Goal: Transaction & Acquisition: Download file/media

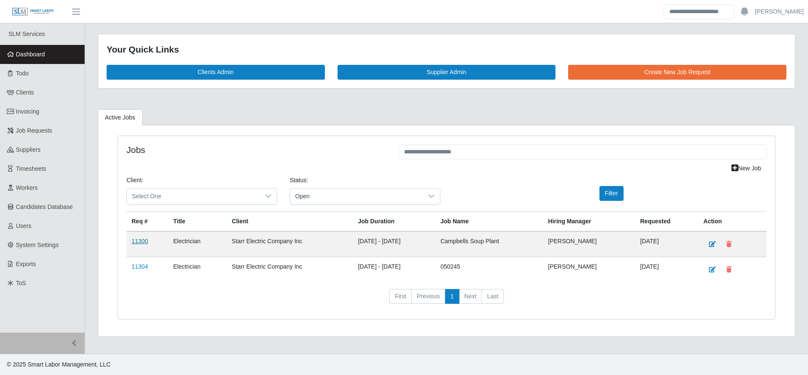
click at [133, 240] on link "11300" at bounding box center [140, 240] width 17 height 7
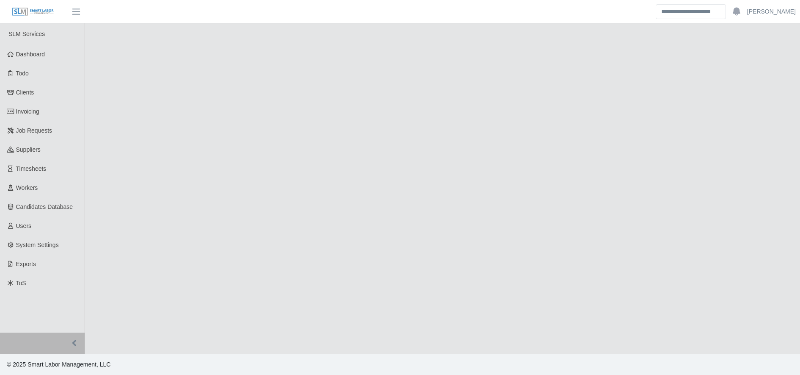
select select "****"
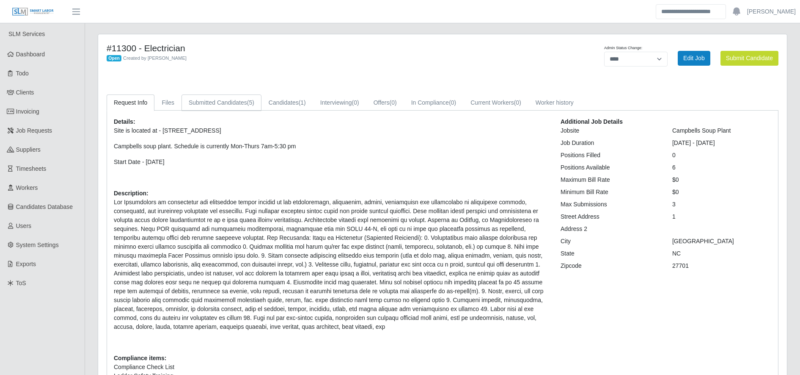
click at [235, 105] on link "Submitted Candidates (5)" at bounding box center [222, 102] width 80 height 17
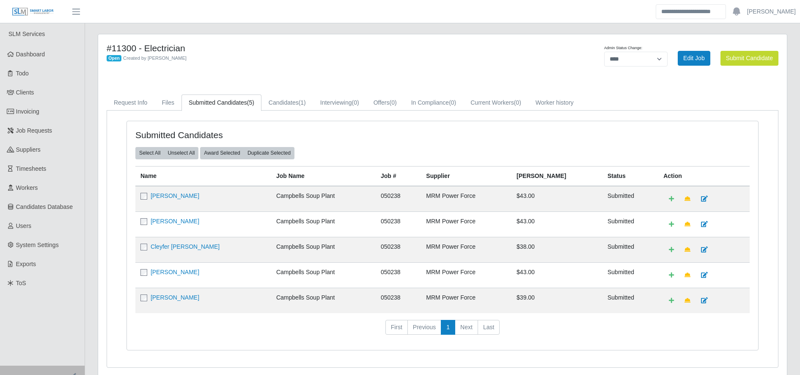
click at [240, 288] on td "Juan Villanueva X" at bounding box center [203, 299] width 136 height 25
click at [156, 197] on link "Raul Flores" at bounding box center [175, 195] width 49 height 7
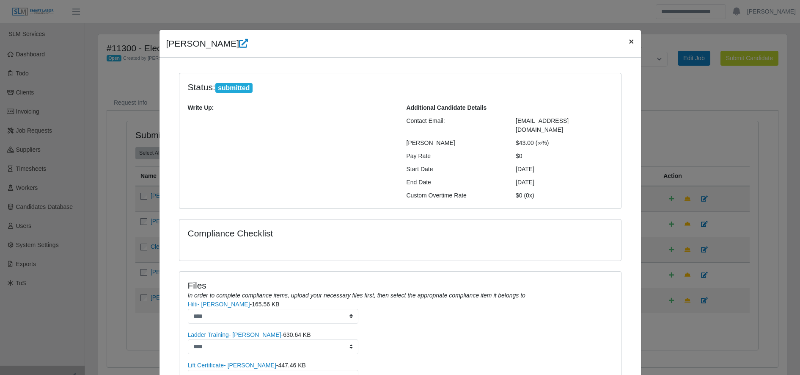
click at [629, 41] on span "×" at bounding box center [631, 41] width 5 height 10
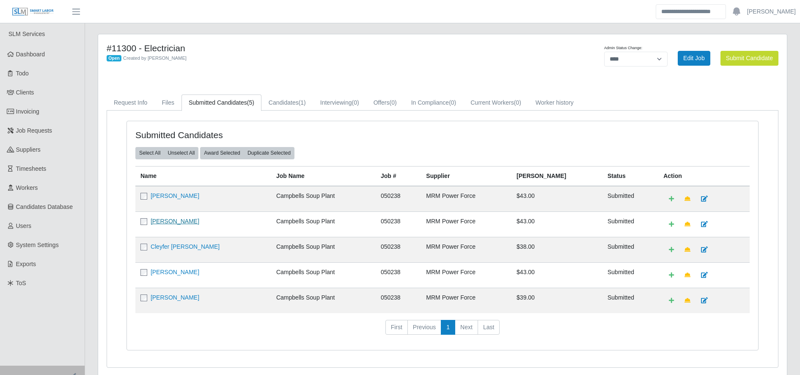
click at [166, 223] on link "Pedro Capo" at bounding box center [175, 221] width 49 height 7
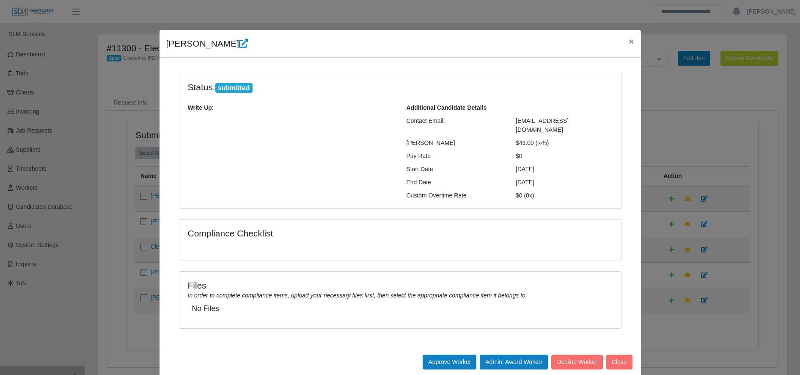
scroll to position [0, 0]
click at [631, 41] on button "×" at bounding box center [631, 41] width 19 height 22
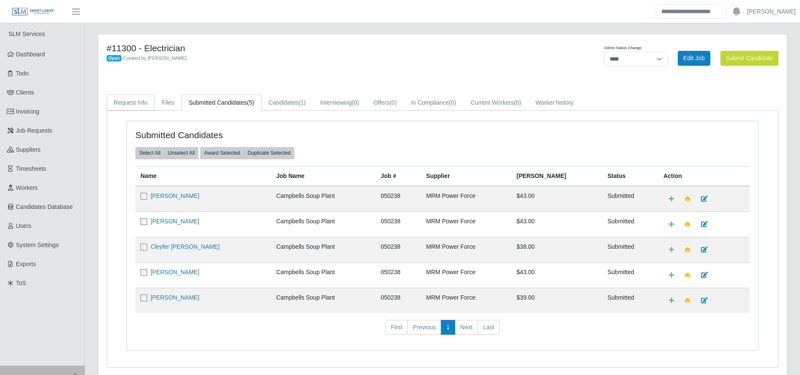
click at [145, 104] on link "Request Info" at bounding box center [131, 102] width 48 height 17
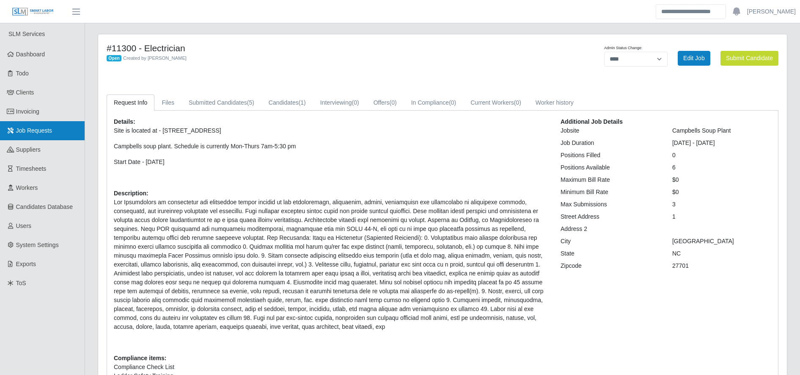
click at [48, 138] on link "Job Requests" at bounding box center [42, 130] width 85 height 19
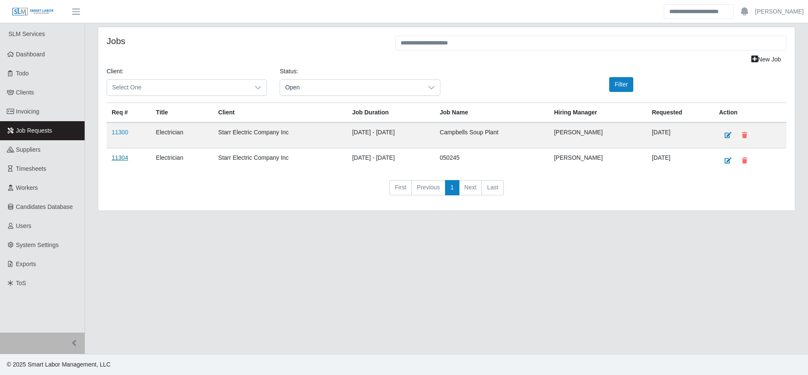
click at [119, 158] on link "11304" at bounding box center [120, 157] width 17 height 7
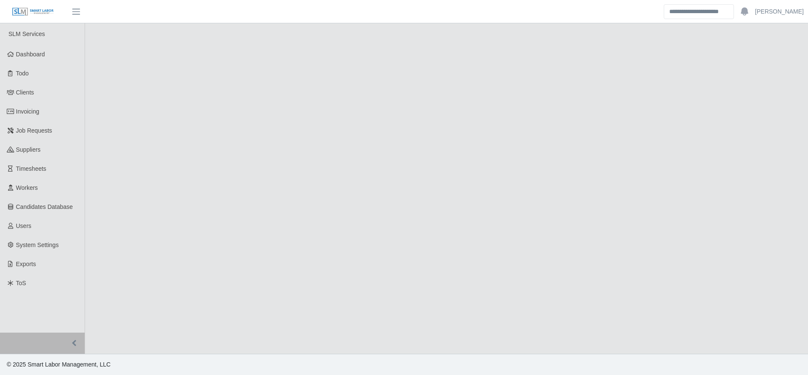
select select "****"
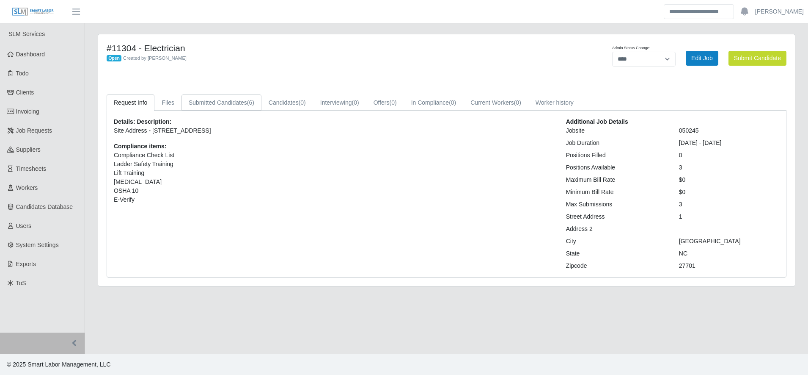
click at [231, 99] on link "Submitted Candidates (6)" at bounding box center [222, 102] width 80 height 17
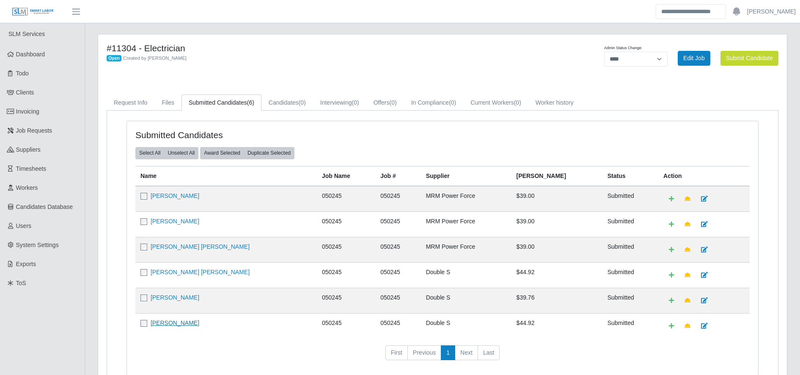
click at [190, 322] on link "[PERSON_NAME]" at bounding box center [175, 322] width 49 height 7
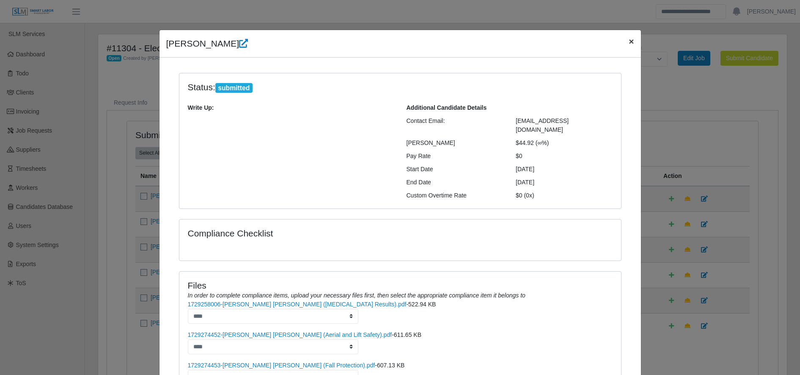
click at [629, 41] on span "×" at bounding box center [631, 41] width 5 height 10
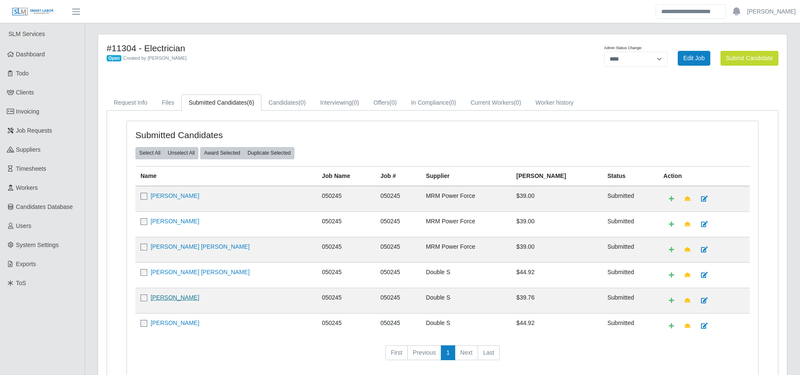
click at [164, 300] on link "[PERSON_NAME]" at bounding box center [175, 297] width 49 height 7
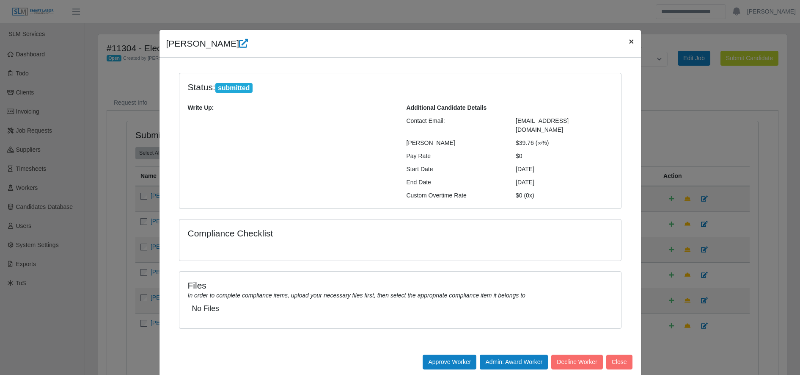
click at [613, 42] on div "[PERSON_NAME] ×" at bounding box center [401, 44] width 482 height 28
click at [629, 43] on span "×" at bounding box center [631, 41] width 5 height 10
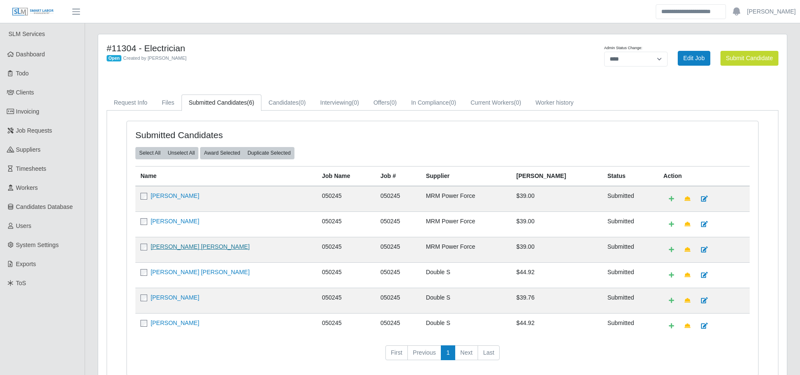
click at [185, 249] on link "[PERSON_NAME] [PERSON_NAME]" at bounding box center [200, 246] width 99 height 7
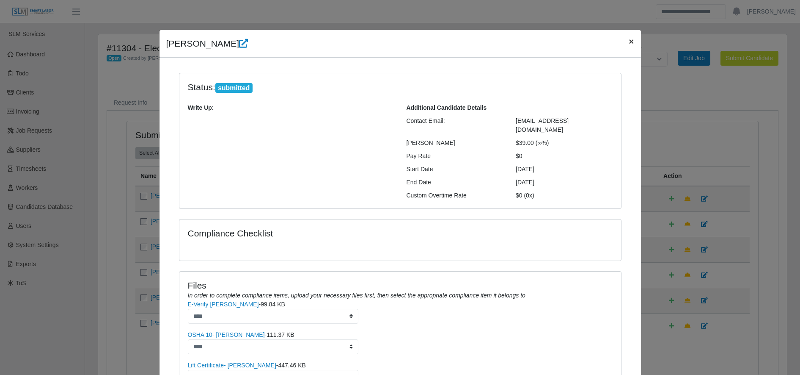
click at [629, 36] on span "×" at bounding box center [631, 41] width 5 height 10
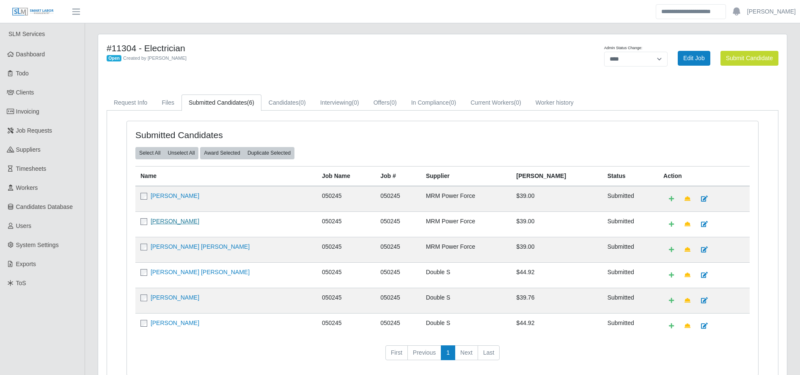
click at [166, 221] on link "[PERSON_NAME]" at bounding box center [175, 221] width 49 height 7
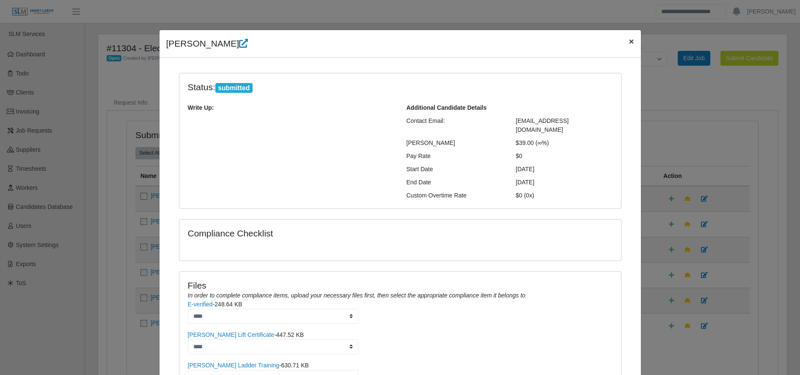
click at [629, 45] on span "×" at bounding box center [631, 41] width 5 height 10
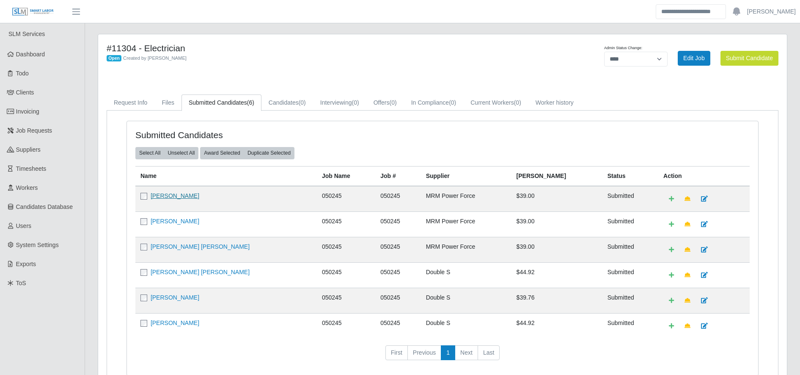
click at [168, 195] on link "Carlos Lopez Cruz" at bounding box center [175, 195] width 49 height 7
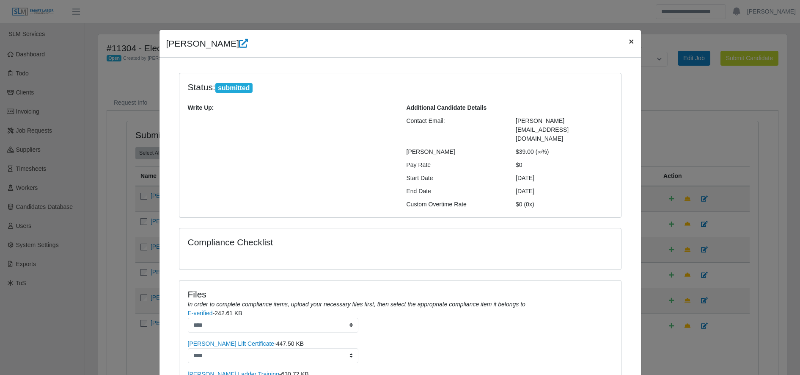
click at [629, 39] on span "×" at bounding box center [631, 41] width 5 height 10
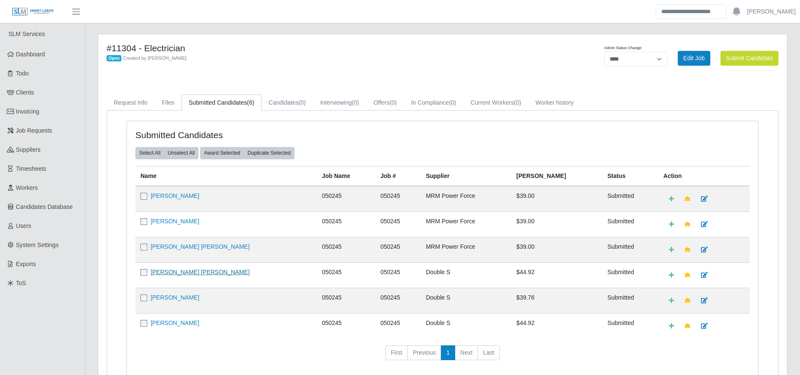
click at [187, 274] on link "[PERSON_NAME] [PERSON_NAME]" at bounding box center [200, 271] width 99 height 7
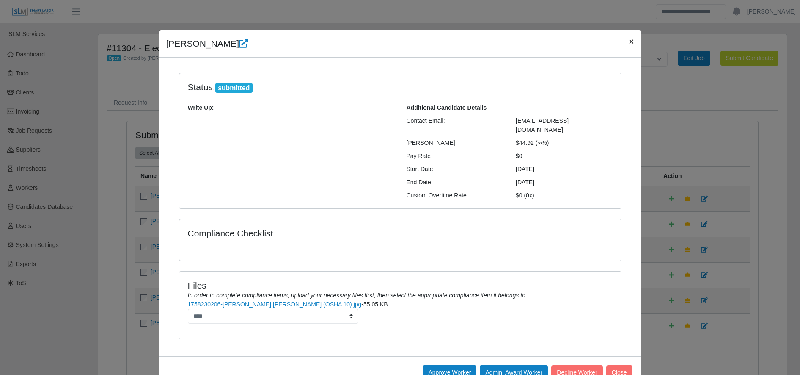
click at [630, 41] on button "×" at bounding box center [631, 41] width 19 height 22
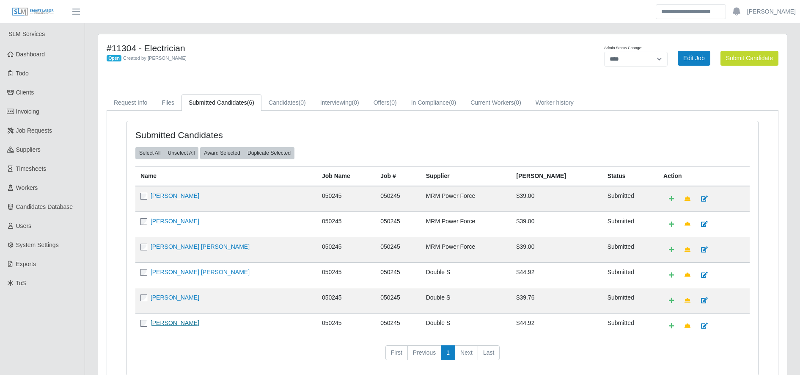
click at [161, 325] on link "[PERSON_NAME]" at bounding box center [175, 322] width 49 height 7
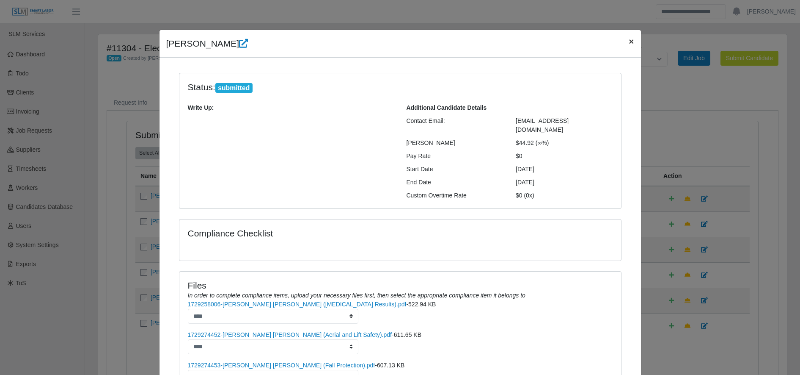
click at [630, 35] on button "×" at bounding box center [631, 41] width 19 height 22
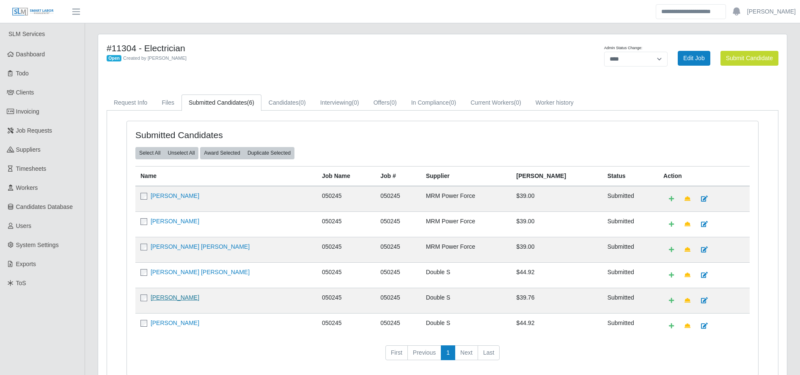
click at [177, 298] on link "Ramiro Villanueva Jr." at bounding box center [175, 297] width 49 height 7
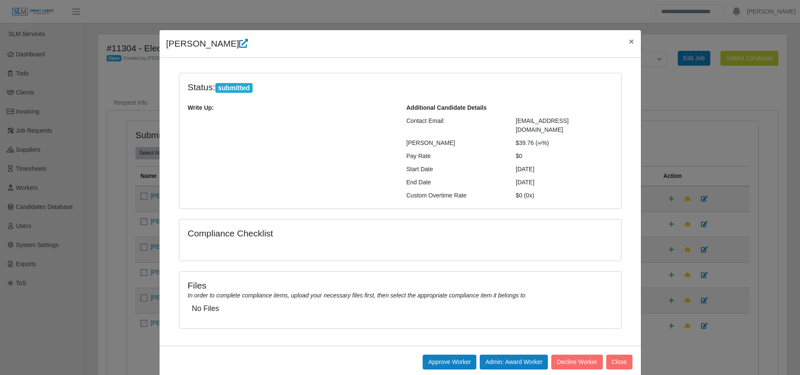
scroll to position [6, 0]
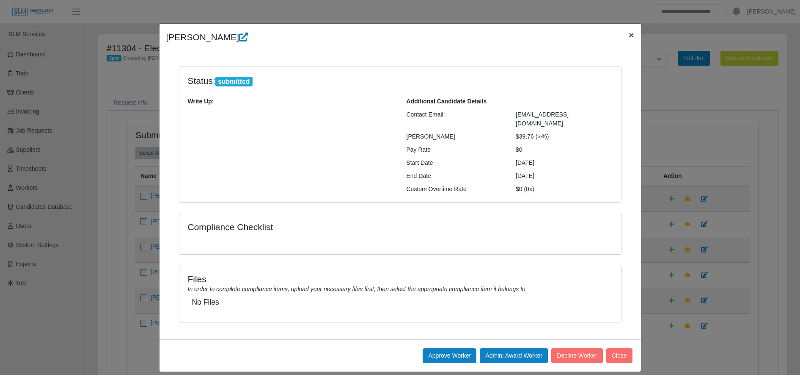
click at [629, 33] on span "×" at bounding box center [631, 35] width 5 height 10
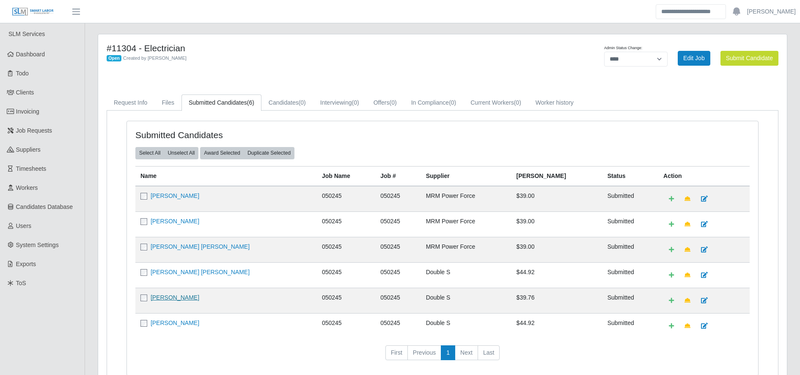
click at [186, 298] on link "Ramiro Villanueva Jr." at bounding box center [175, 297] width 49 height 7
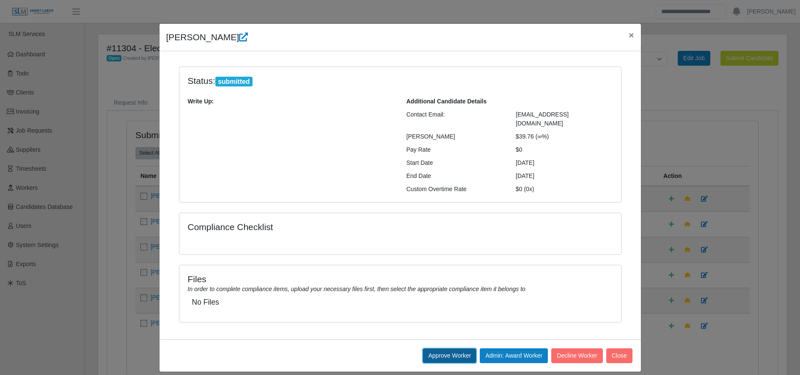
click at [446, 348] on button "Approve Worker" at bounding box center [450, 355] width 54 height 15
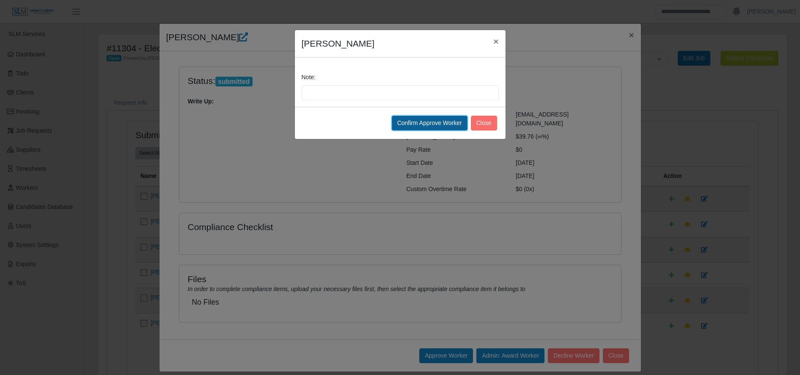
click at [424, 121] on button "Confirm Approve Worker" at bounding box center [430, 123] width 76 height 15
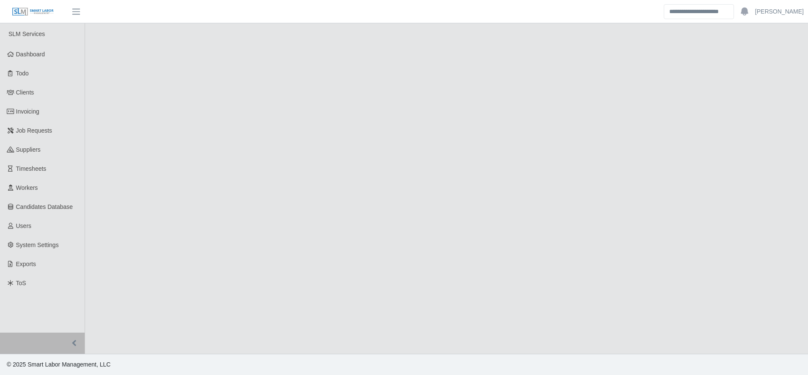
select select "****"
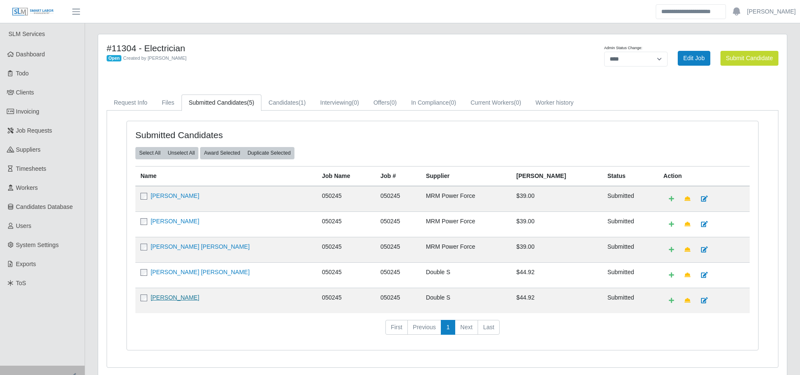
click at [172, 298] on link "Jose Nahum Moya" at bounding box center [175, 297] width 49 height 7
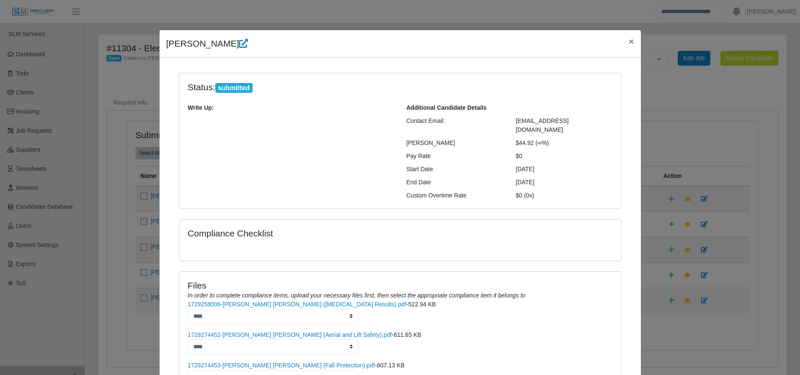
scroll to position [108, 0]
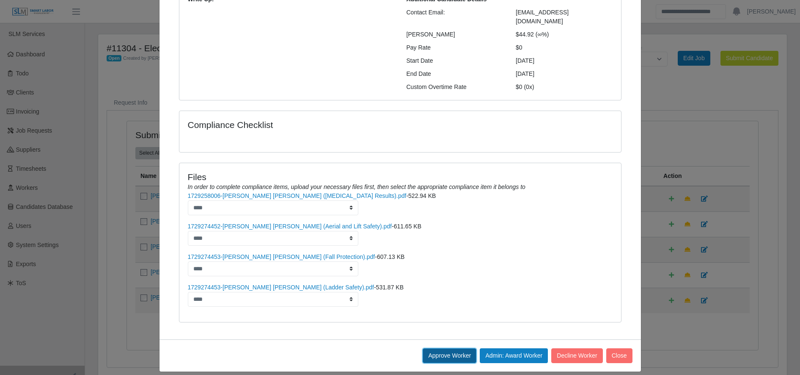
click at [446, 349] on button "Approve Worker" at bounding box center [450, 355] width 54 height 15
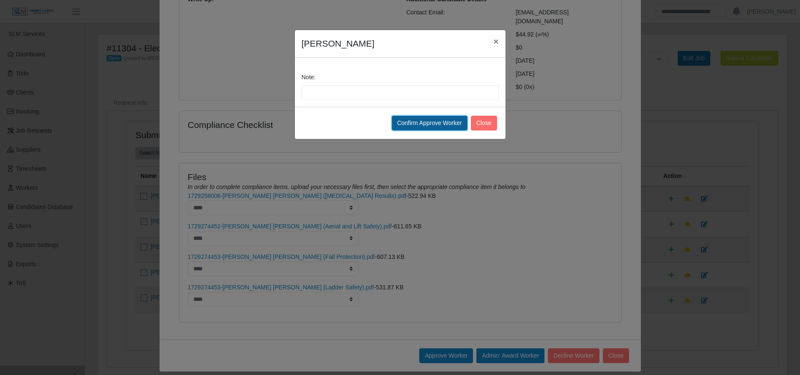
click at [417, 125] on button "Confirm Approve Worker" at bounding box center [430, 123] width 76 height 15
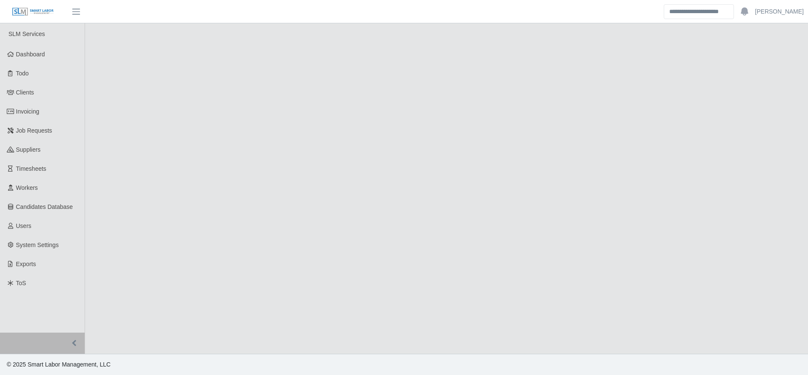
select select "****"
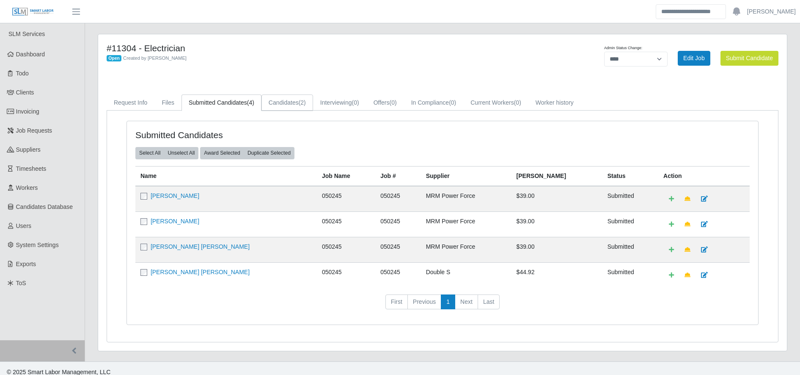
click at [299, 100] on span "(2)" at bounding box center [302, 102] width 7 height 7
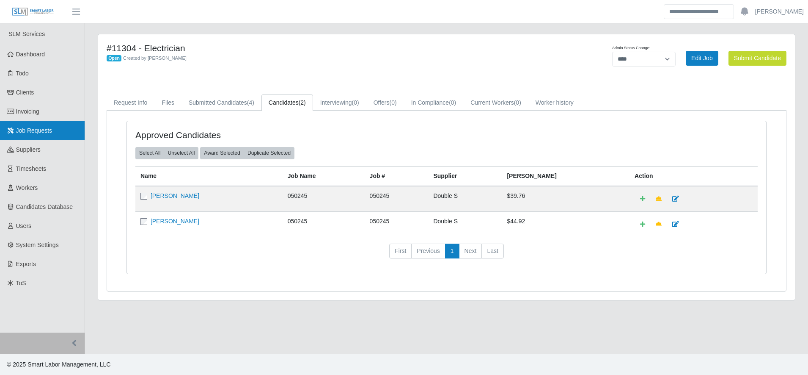
click at [38, 136] on link "Job Requests" at bounding box center [42, 130] width 85 height 19
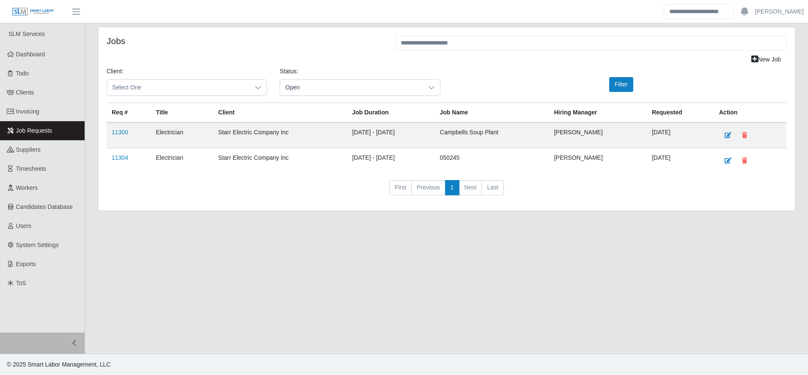
click at [111, 131] on td "11300" at bounding box center [129, 135] width 44 height 26
click at [114, 133] on link "11300" at bounding box center [120, 132] width 17 height 7
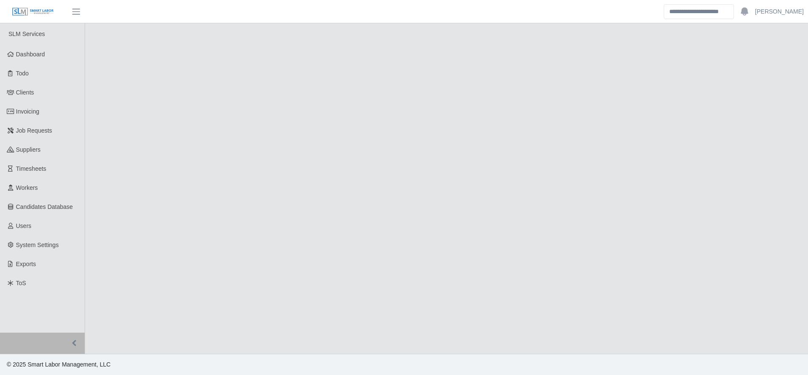
select select "****"
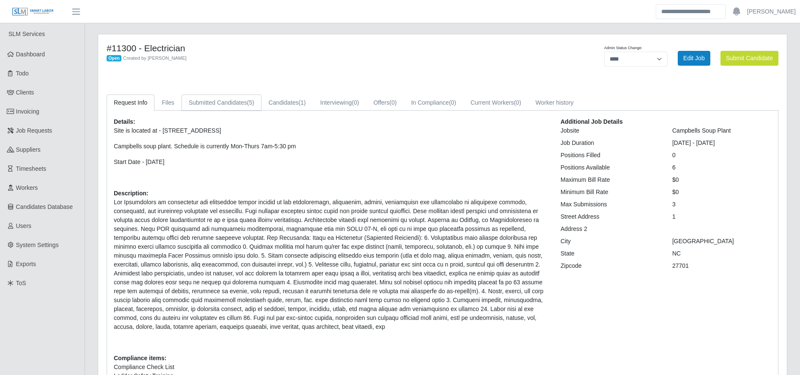
click at [245, 97] on link "Submitted Candidates (5)" at bounding box center [222, 102] width 80 height 17
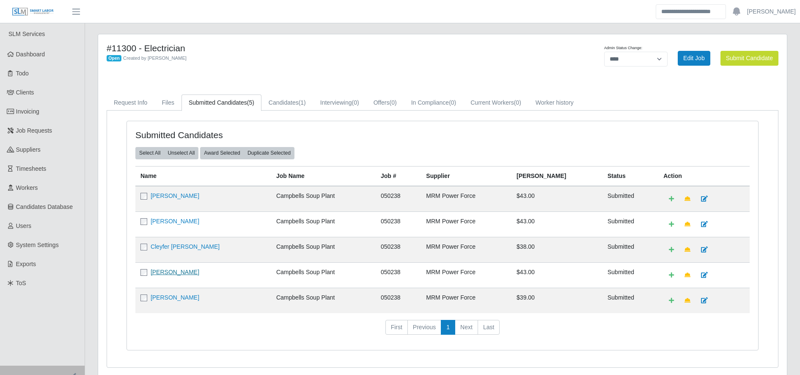
click at [170, 271] on link "[PERSON_NAME]" at bounding box center [175, 271] width 49 height 7
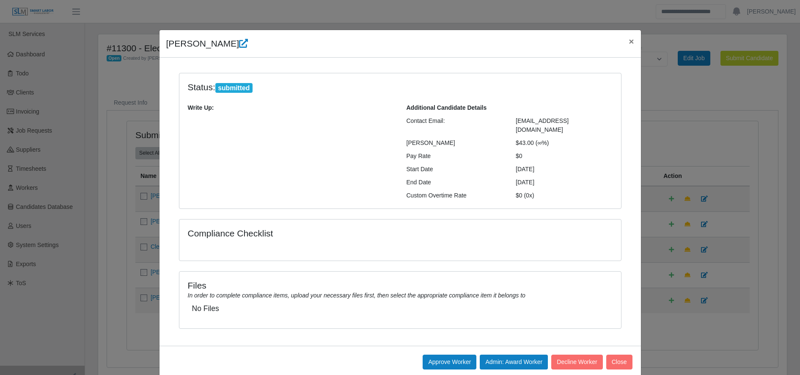
scroll to position [6, 0]
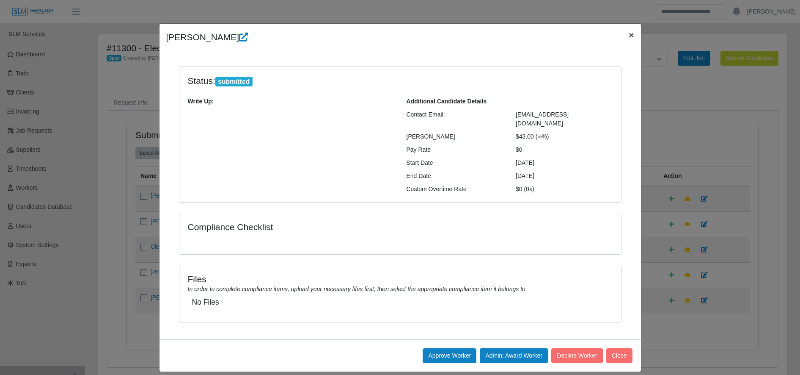
click at [629, 37] on span "×" at bounding box center [631, 35] width 5 height 10
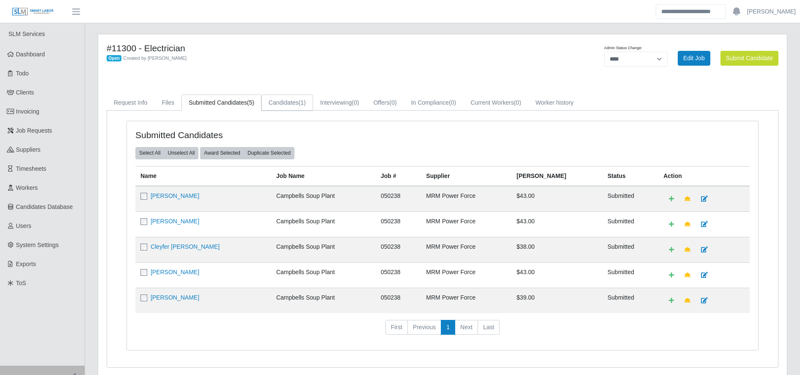
click at [300, 106] on span "(1)" at bounding box center [302, 102] width 7 height 7
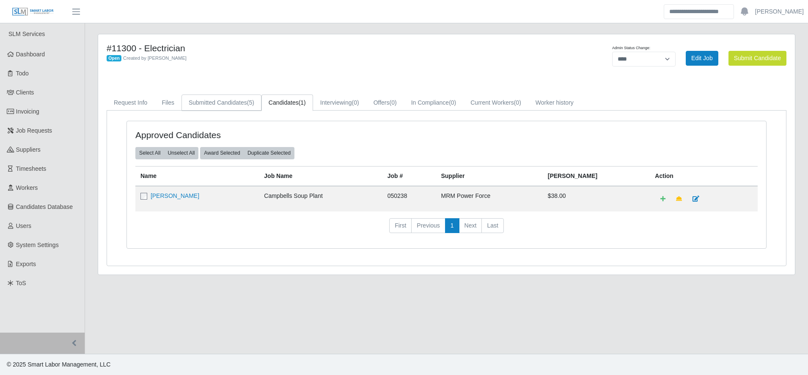
click at [249, 101] on span "(5)" at bounding box center [250, 102] width 7 height 7
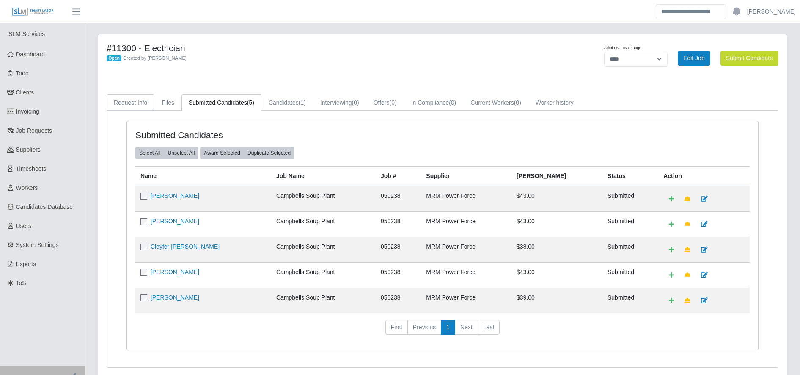
click at [121, 105] on link "Request Info" at bounding box center [131, 102] width 48 height 17
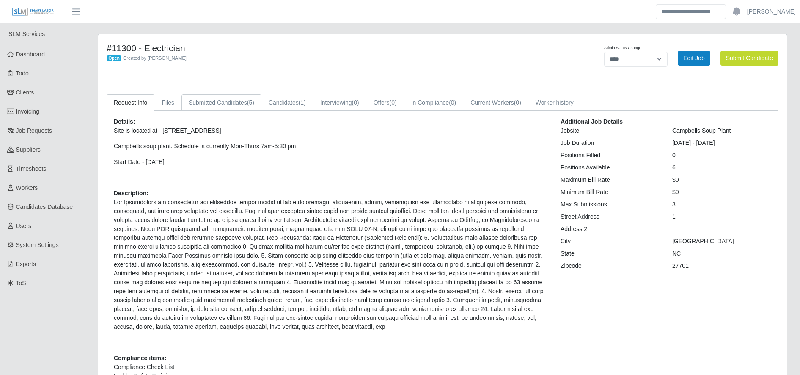
click at [243, 103] on link "Submitted Candidates (5)" at bounding box center [222, 102] width 80 height 17
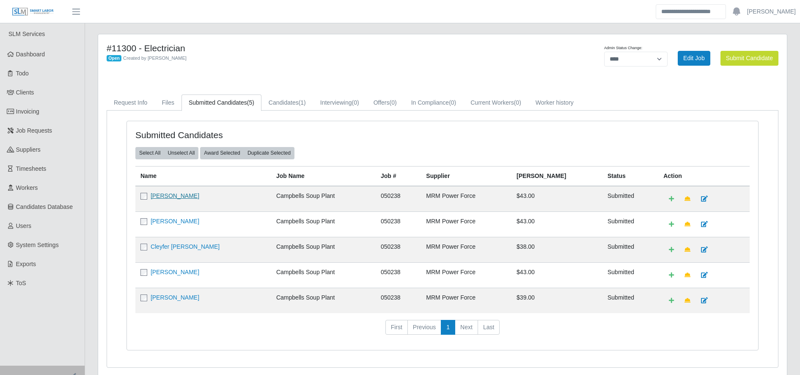
click at [165, 196] on link "Raul Flores" at bounding box center [175, 195] width 49 height 7
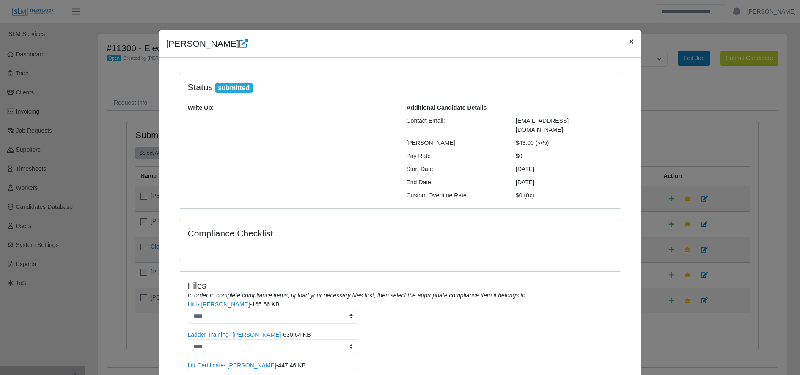
click at [623, 45] on button "×" at bounding box center [631, 41] width 19 height 22
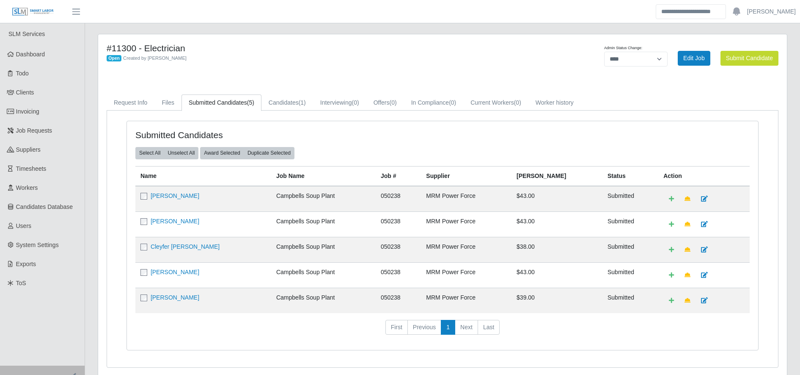
click at [303, 77] on div "#11300 - Electrician Open Created by Gary Conner Admin Status Change: ******* *…" at bounding box center [442, 205] width 689 height 342
click at [70, 135] on link "Job Requests" at bounding box center [42, 130] width 85 height 19
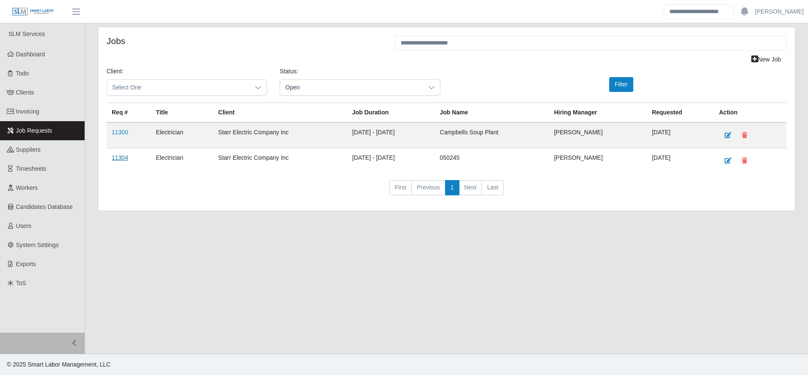
click at [121, 159] on link "11304" at bounding box center [120, 157] width 17 height 7
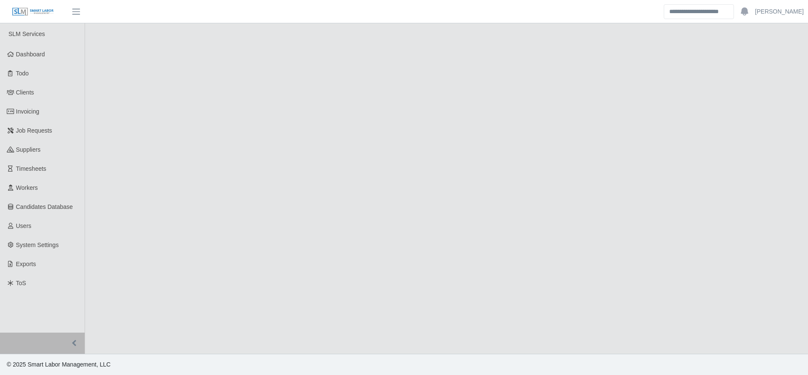
select select "****"
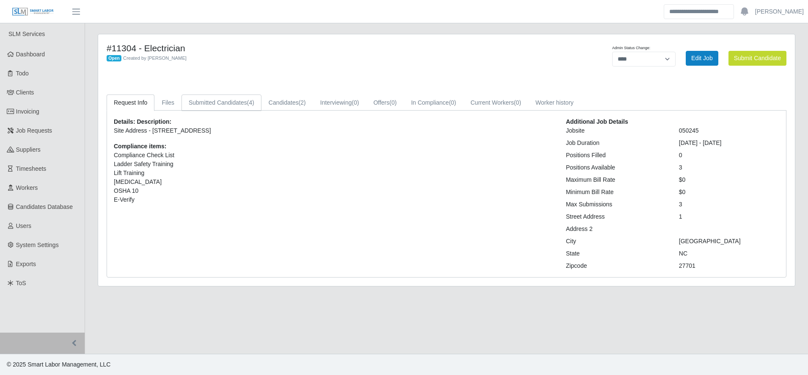
click at [220, 107] on link "Submitted Candidates (4)" at bounding box center [222, 102] width 80 height 17
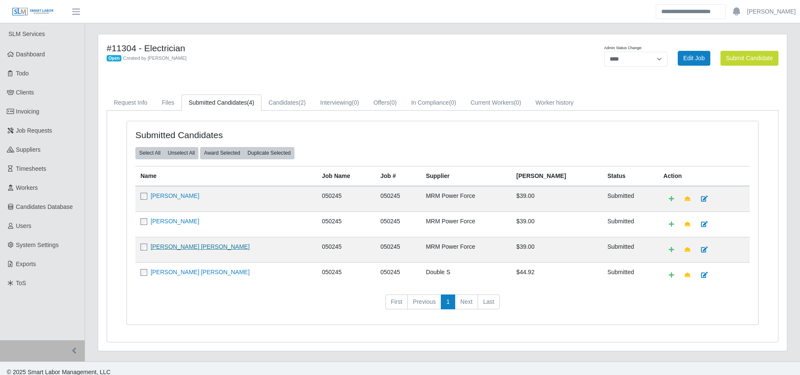
click at [189, 247] on link "[PERSON_NAME] [PERSON_NAME]" at bounding box center [200, 246] width 99 height 7
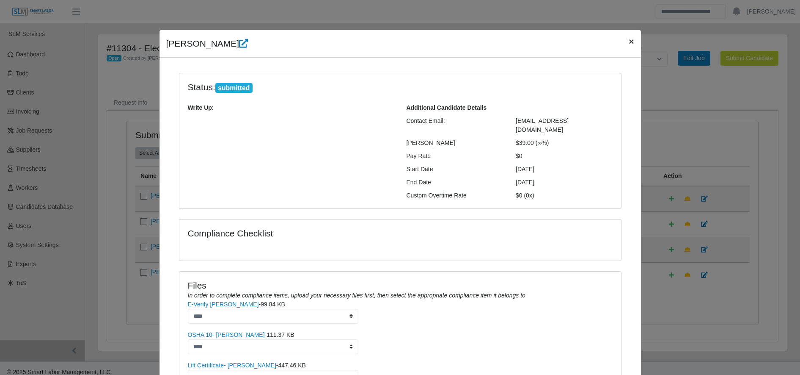
click at [622, 39] on button "×" at bounding box center [631, 41] width 19 height 22
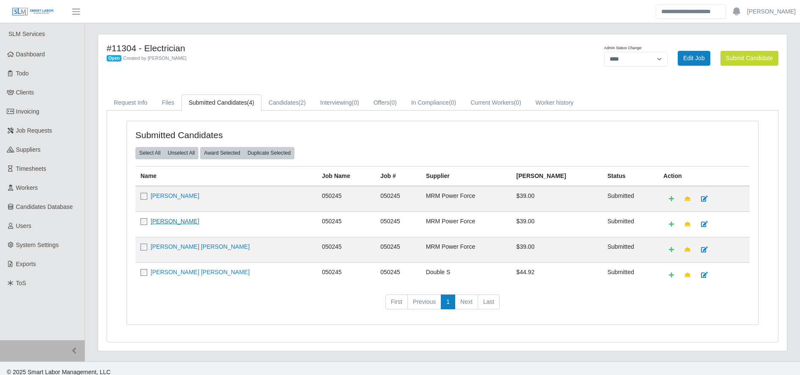
click at [165, 221] on link "[PERSON_NAME]" at bounding box center [175, 221] width 49 height 7
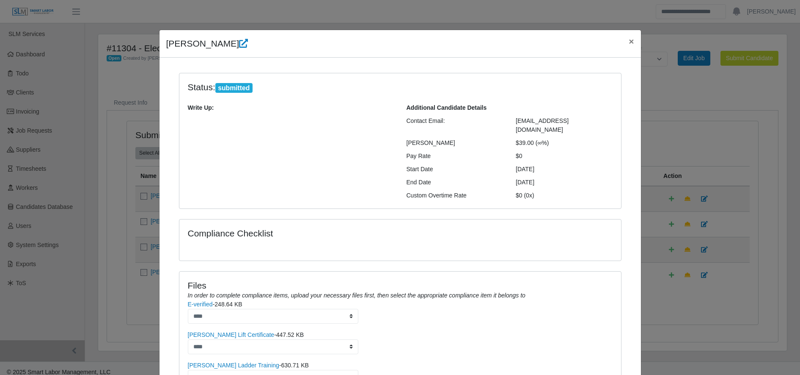
click at [633, 31] on div "[PERSON_NAME] × Status: submitted Write Up: Additional Candidate Details Contac…" at bounding box center [400, 255] width 482 height 450
click at [629, 40] on span "×" at bounding box center [631, 41] width 5 height 10
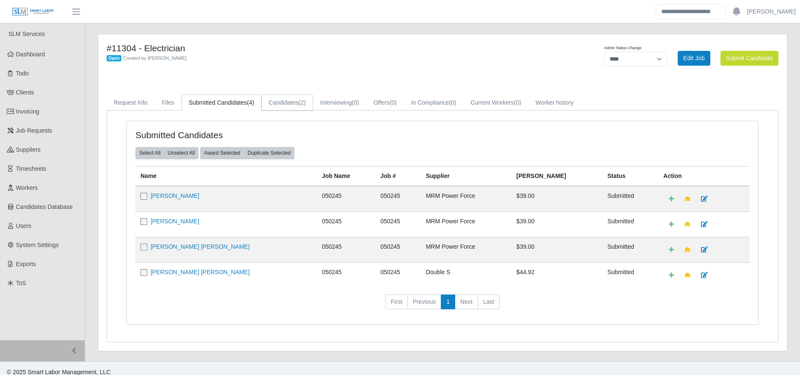
click at [296, 102] on link "Candidates (2)" at bounding box center [288, 102] width 52 height 17
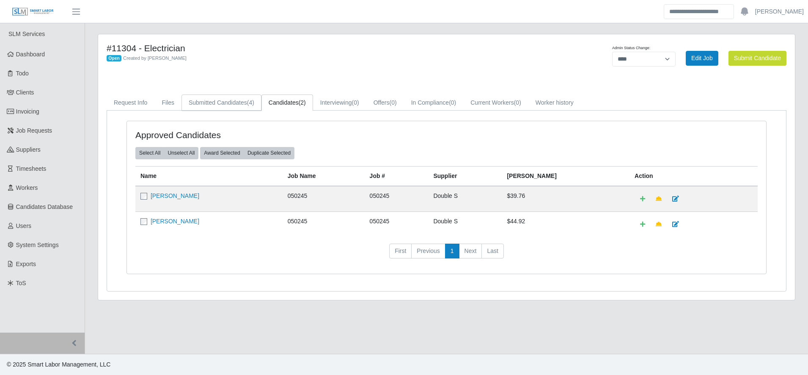
click at [239, 97] on link "Submitted Candidates (4)" at bounding box center [222, 102] width 80 height 17
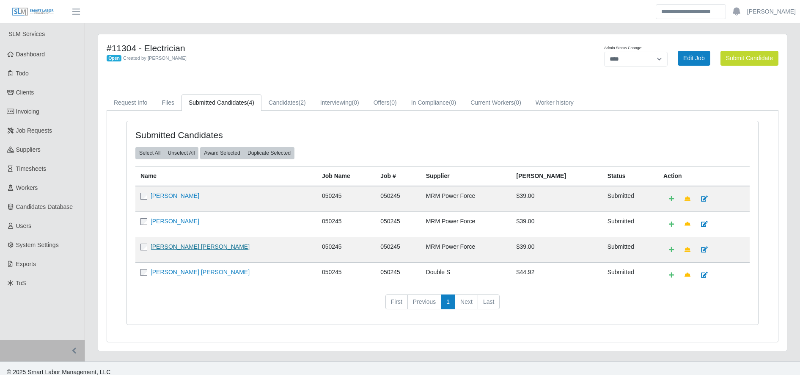
click at [186, 245] on link "[PERSON_NAME] [PERSON_NAME]" at bounding box center [200, 246] width 99 height 7
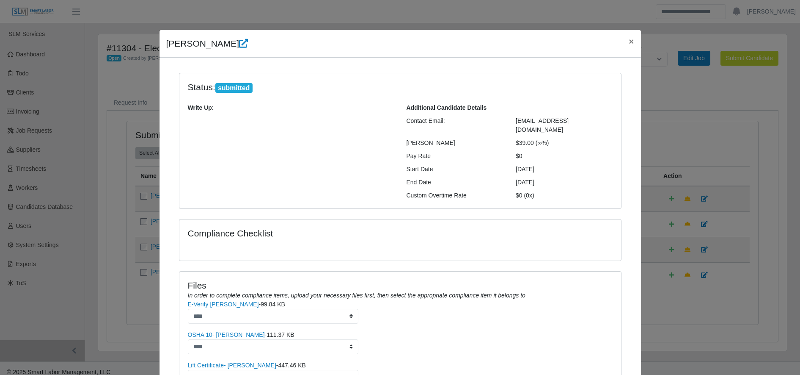
scroll to position [139, 0]
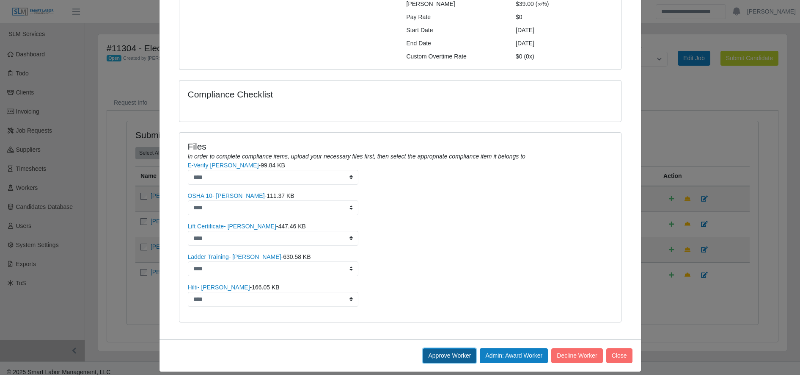
click at [452, 348] on button "Approve Worker" at bounding box center [450, 355] width 54 height 15
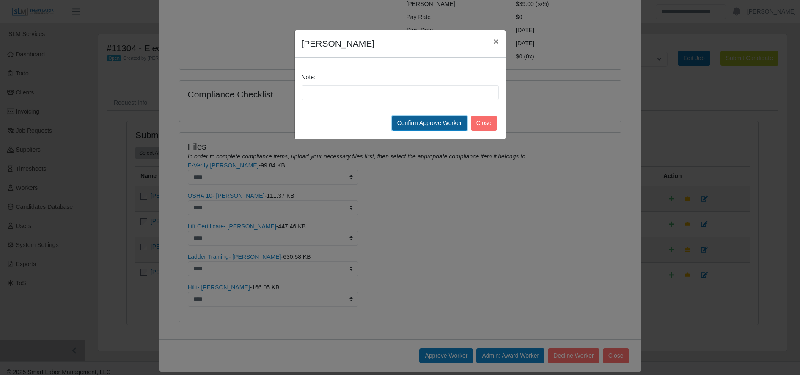
click at [429, 124] on button "Confirm Approve Worker" at bounding box center [430, 123] width 76 height 15
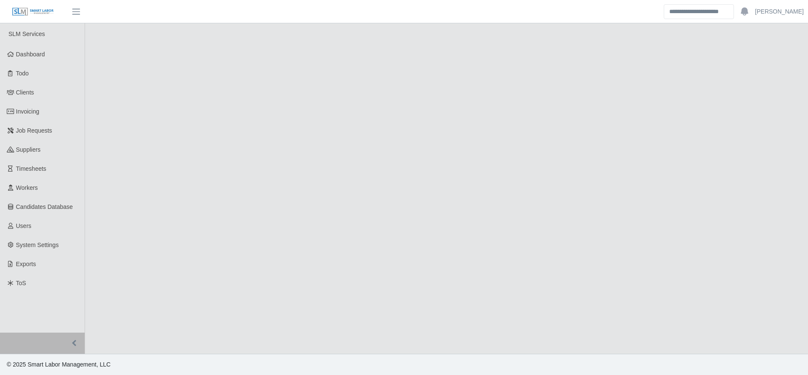
select select "****"
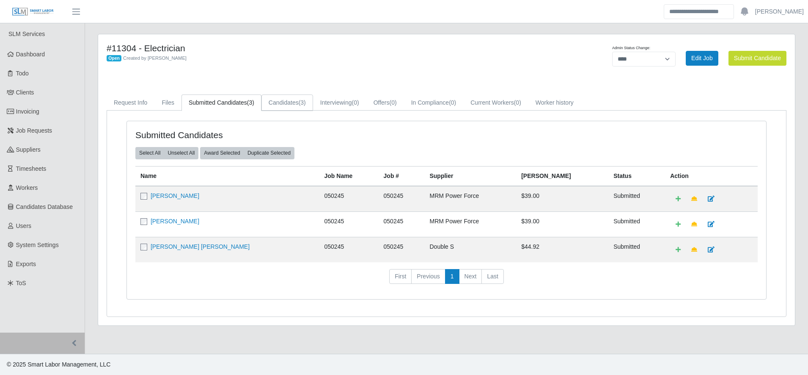
click at [302, 106] on span "(3)" at bounding box center [302, 102] width 7 height 7
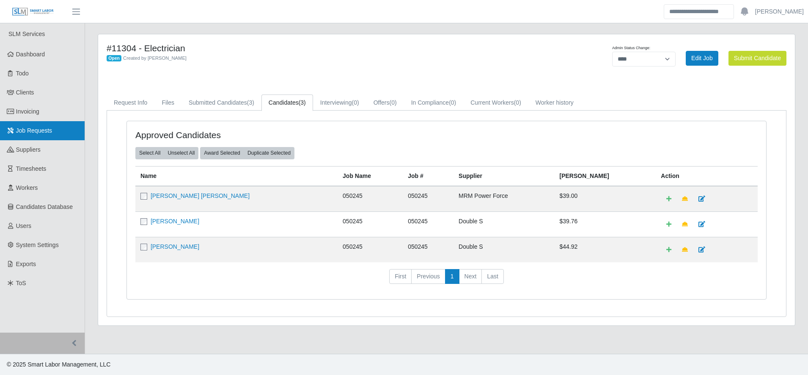
click at [63, 135] on link "Job Requests" at bounding box center [42, 130] width 85 height 19
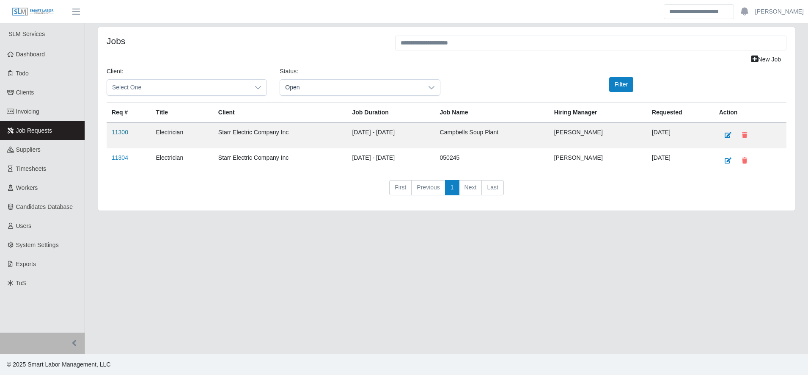
click at [119, 131] on link "11300" at bounding box center [120, 132] width 17 height 7
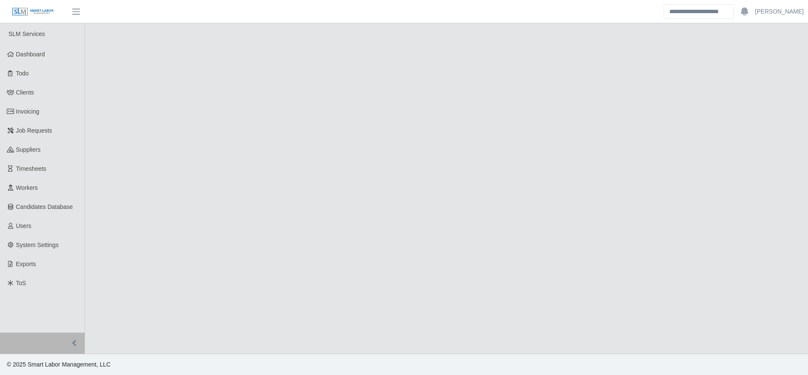
select select "****"
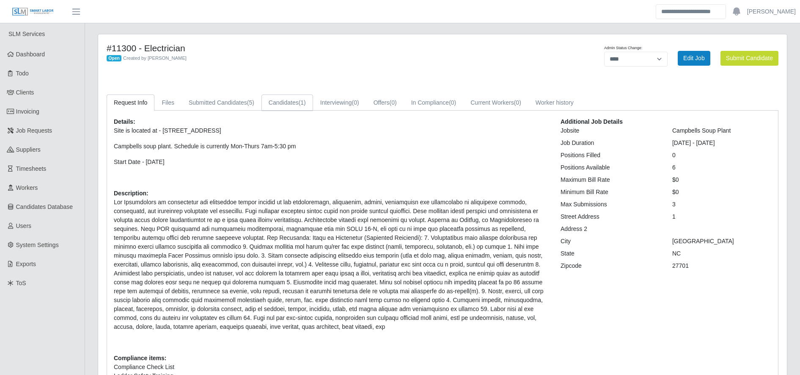
click at [304, 99] on span "(1)" at bounding box center [302, 102] width 7 height 7
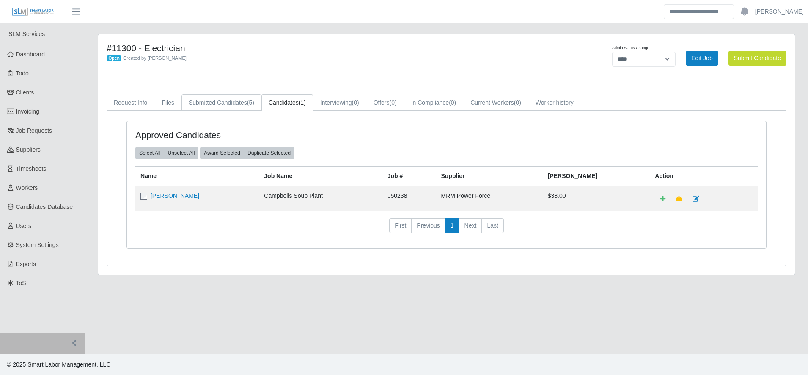
click at [248, 99] on span "(5)" at bounding box center [250, 102] width 7 height 7
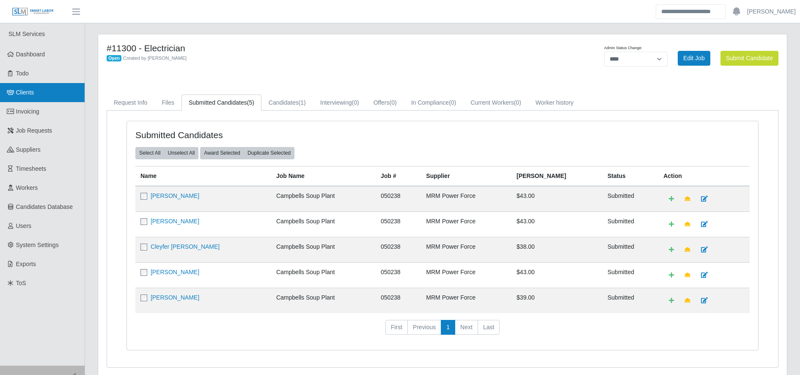
click at [62, 94] on link "Clients" at bounding box center [42, 92] width 85 height 19
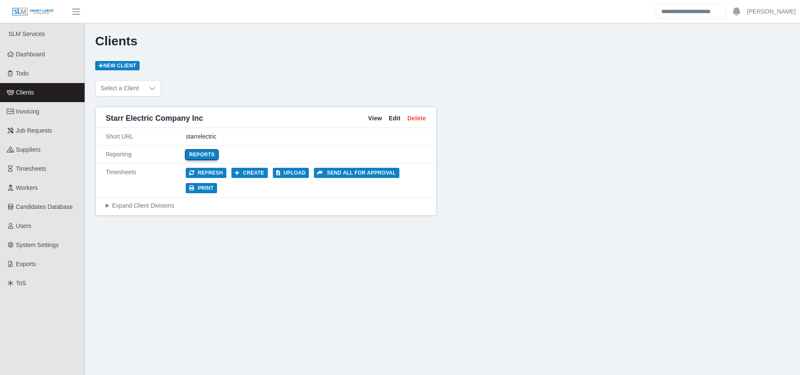
click at [200, 157] on link "Reports" at bounding box center [202, 154] width 32 height 9
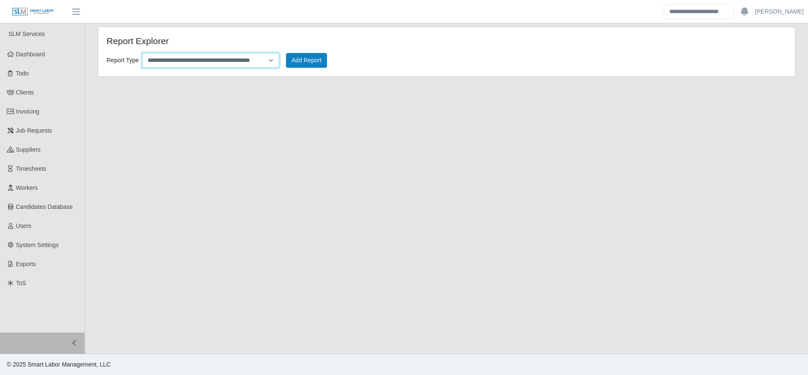
click at [182, 58] on select "**********" at bounding box center [210, 60] width 137 height 15
select select "**********"
click at [142, 53] on select "**********" at bounding box center [210, 60] width 137 height 15
click at [309, 54] on button "Add Report" at bounding box center [306, 60] width 41 height 15
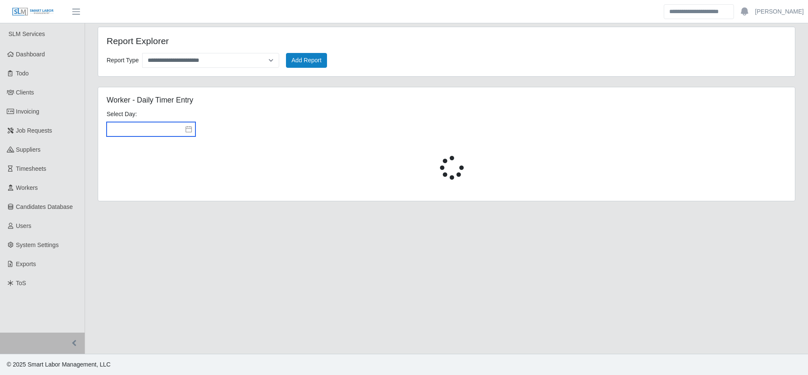
click at [162, 127] on input "text" at bounding box center [151, 129] width 89 height 14
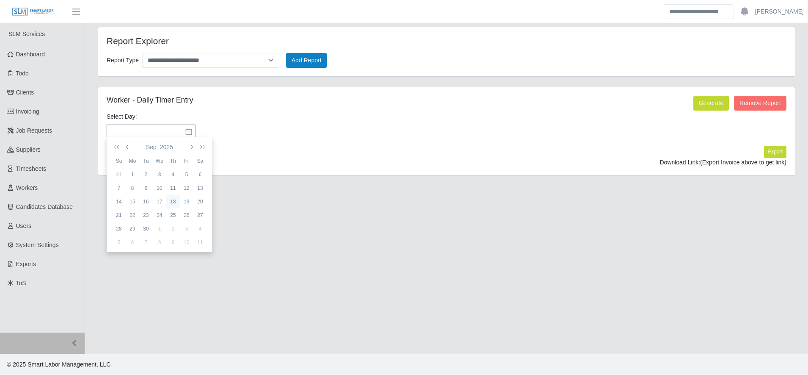
click at [171, 200] on div "18" at bounding box center [173, 202] width 14 height 8
type input "**********"
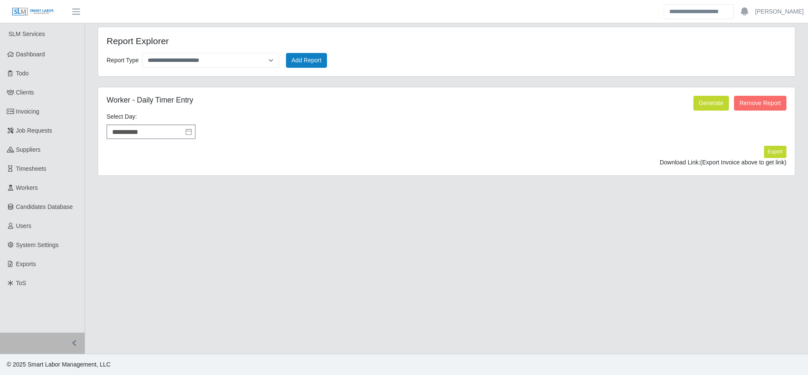
click at [709, 95] on div "**********" at bounding box center [446, 131] width 697 height 88
click at [713, 105] on button "Generate" at bounding box center [712, 103] width 36 height 15
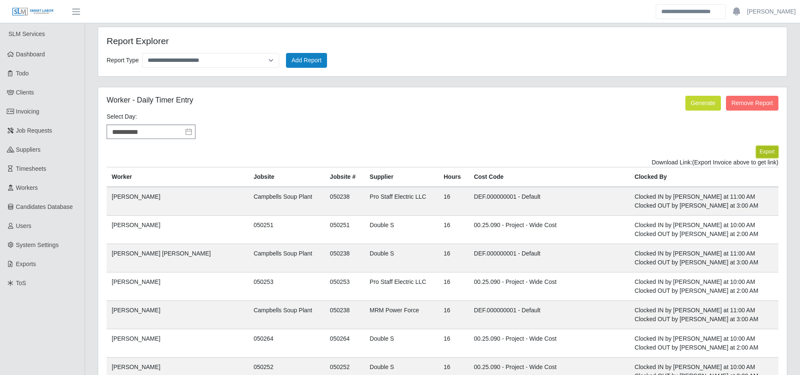
click at [775, 150] on button "Export" at bounding box center [767, 152] width 22 height 12
click at [566, 167] on div "Download Link: [URL][DOMAIN_NAME]" at bounding box center [443, 162] width 672 height 9
click at [716, 165] on link "[URL][DOMAIN_NAME]" at bounding box center [747, 162] width 63 height 7
